Goal: Navigation & Orientation: Find specific page/section

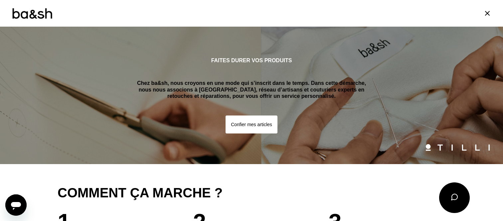
click at [487, 12] on icon at bounding box center [488, 13] width 8 height 8
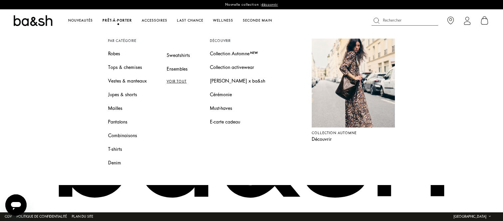
click at [118, 19] on span "Prêt-à-porter" at bounding box center [118, 20] width 30 height 3
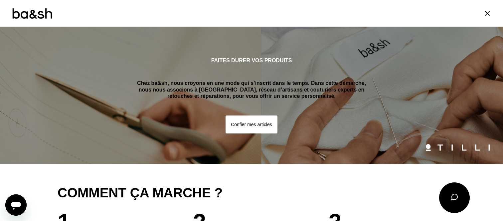
click at [486, 13] on icon at bounding box center [488, 13] width 8 height 8
